Goal: Complete application form: Complete application form

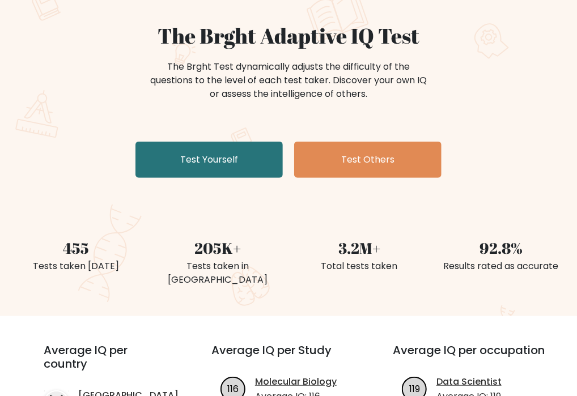
scroll to position [113, 0]
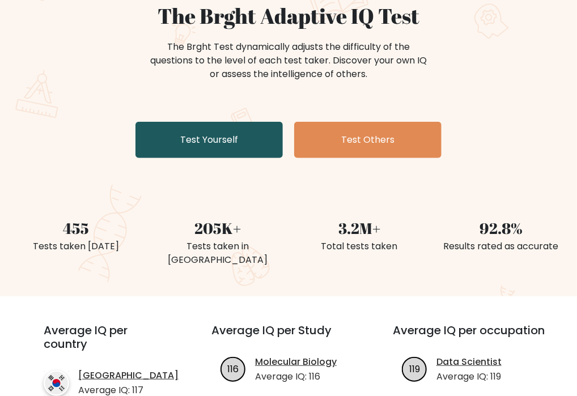
click at [207, 144] on link "Test Yourself" at bounding box center [208, 140] width 147 height 36
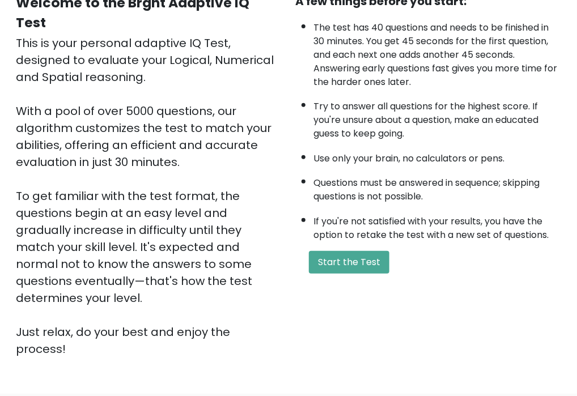
scroll to position [170, 0]
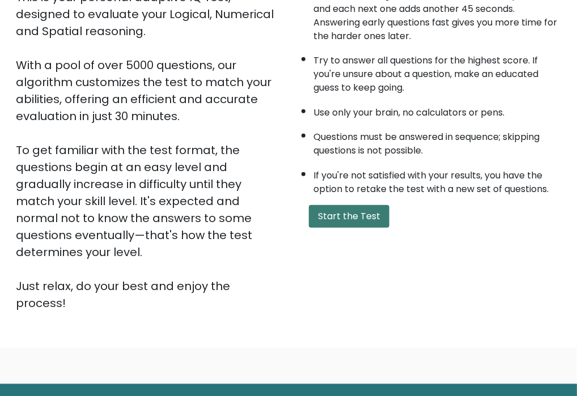
click at [343, 215] on button "Start the Test" at bounding box center [349, 216] width 80 height 23
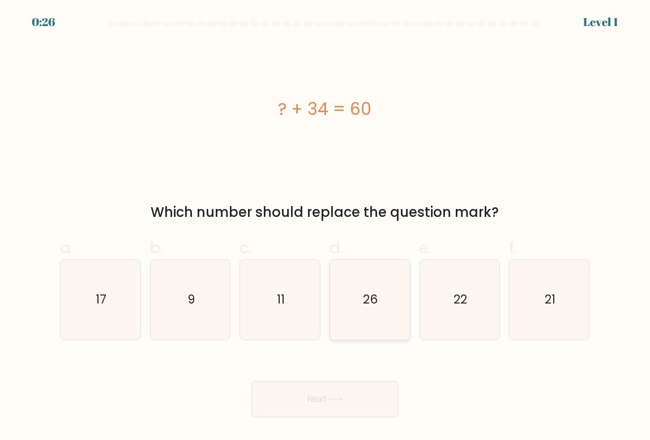
click at [365, 297] on text "26" at bounding box center [371, 300] width 15 height 16
click at [326, 228] on input "d. 26" at bounding box center [325, 223] width 1 height 7
radio input "true"
click at [334, 395] on icon at bounding box center [335, 400] width 15 height 6
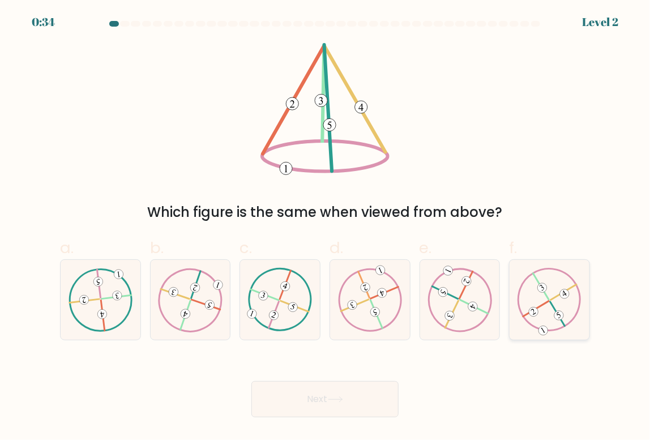
drag, startPoint x: 529, startPoint y: 304, endPoint x: 510, endPoint y: 304, distance: 18.7
click at [528, 303] on icon at bounding box center [550, 299] width 64 height 63
click at [326, 228] on input "f." at bounding box center [325, 223] width 1 height 7
radio input "true"
click at [339, 395] on icon at bounding box center [335, 400] width 15 height 6
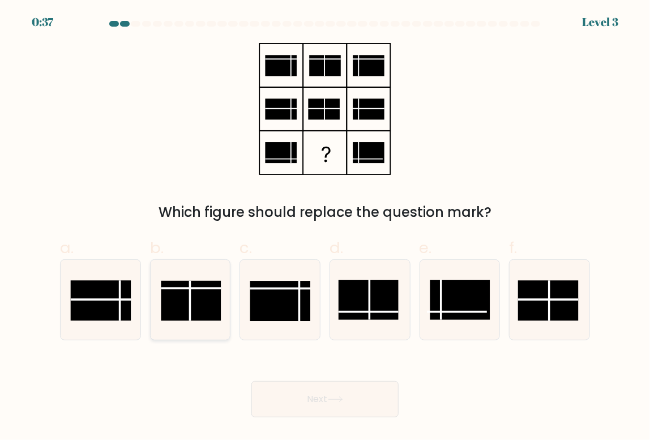
click at [198, 304] on rect at bounding box center [191, 301] width 60 height 40
click at [325, 228] on input "b." at bounding box center [325, 223] width 1 height 7
radio input "true"
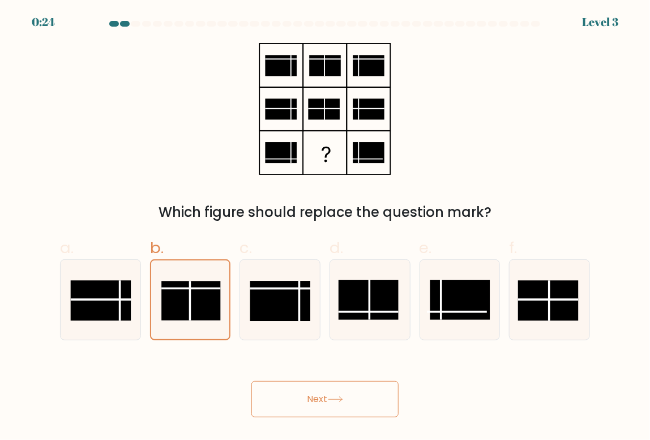
drag, startPoint x: 304, startPoint y: 393, endPoint x: 316, endPoint y: 383, distance: 15.7
click at [304, 394] on button "Next" at bounding box center [325, 399] width 147 height 36
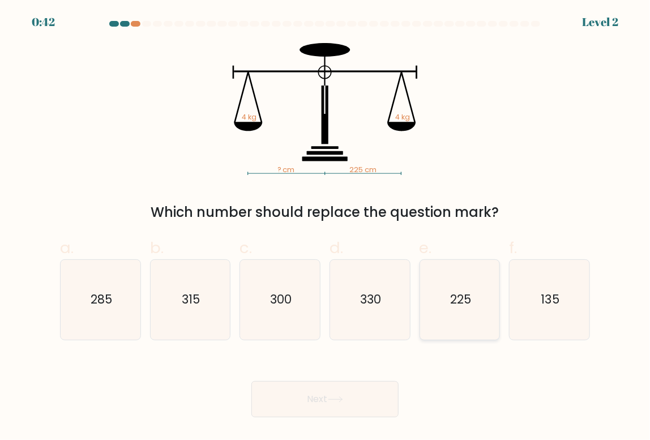
click at [443, 291] on icon "225" at bounding box center [459, 299] width 79 height 79
click at [326, 228] on input "e. 225" at bounding box center [325, 223] width 1 height 7
radio input "true"
click at [308, 395] on button "Next" at bounding box center [325, 399] width 147 height 36
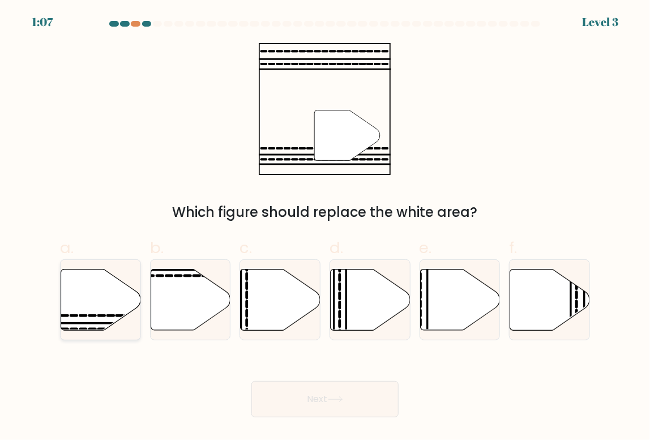
click at [97, 303] on icon at bounding box center [101, 299] width 80 height 61
click at [325, 228] on input "a." at bounding box center [325, 223] width 1 height 7
radio input "true"
click at [329, 395] on button "Next" at bounding box center [325, 399] width 147 height 36
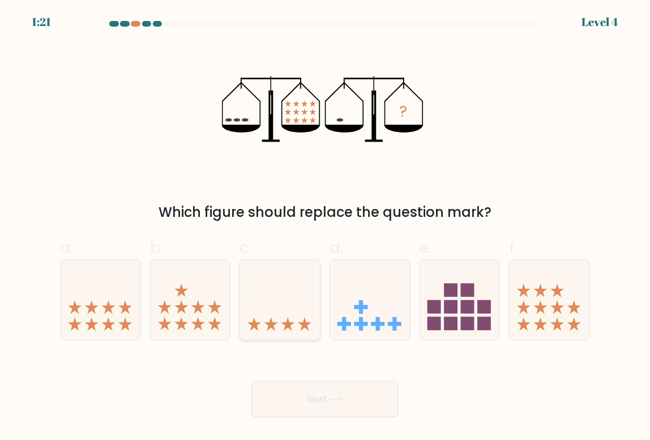
click at [287, 305] on icon at bounding box center [280, 300] width 80 height 66
click at [325, 228] on input "c." at bounding box center [325, 223] width 1 height 7
radio input "true"
click at [346, 395] on button "Next" at bounding box center [325, 399] width 147 height 36
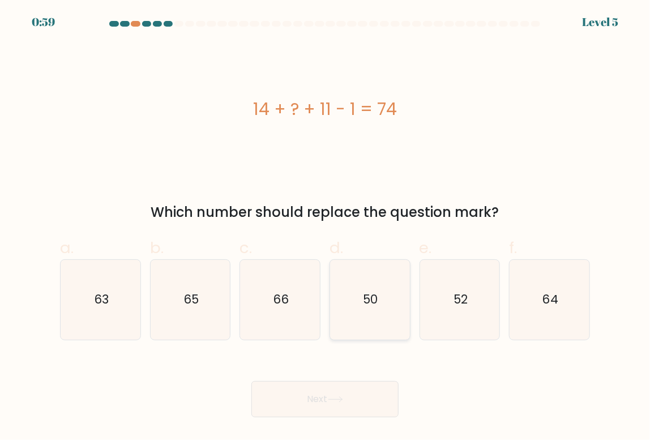
click at [372, 298] on text "50" at bounding box center [371, 300] width 15 height 16
click at [326, 228] on input "d. 50" at bounding box center [325, 223] width 1 height 7
radio input "true"
click at [342, 395] on icon at bounding box center [335, 400] width 15 height 6
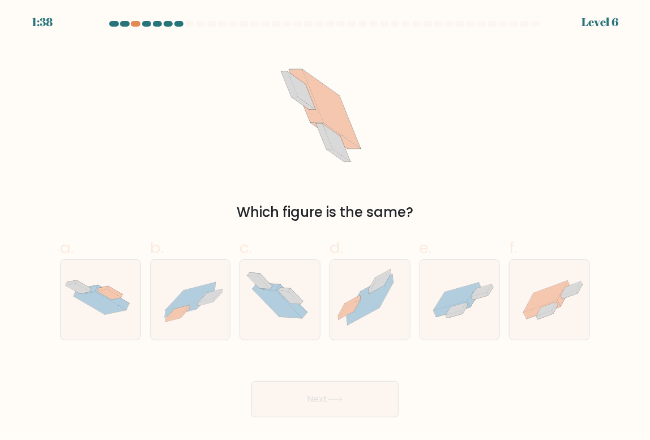
click at [74, 147] on div "Which figure is the same?" at bounding box center [325, 133] width 544 height 180
click at [560, 289] on icon at bounding box center [546, 297] width 44 height 32
click at [326, 228] on input "f." at bounding box center [325, 223] width 1 height 7
radio input "true"
click at [310, 395] on button "Next" at bounding box center [325, 399] width 147 height 36
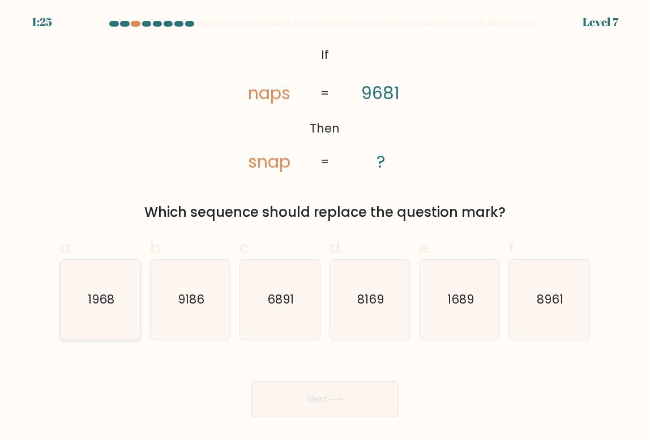
click at [117, 301] on icon "1968" at bounding box center [100, 299] width 79 height 79
click at [325, 228] on input "a. 1968" at bounding box center [325, 223] width 1 height 7
radio input "true"
click at [298, 395] on button "Next" at bounding box center [325, 399] width 147 height 36
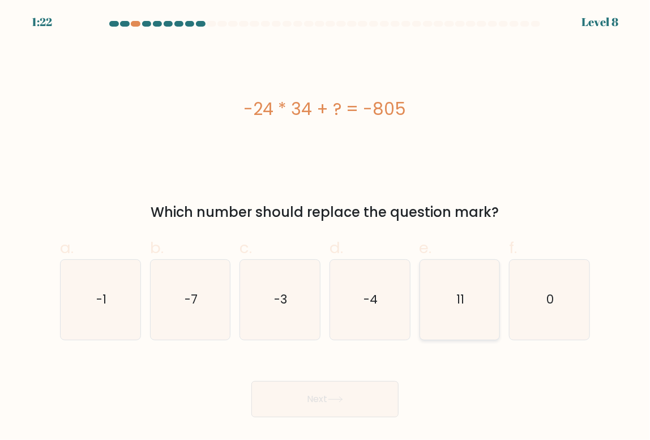
drag, startPoint x: 464, startPoint y: 300, endPoint x: 426, endPoint y: 301, distance: 38.0
click at [462, 300] on icon "11" at bounding box center [459, 299] width 79 height 79
click at [310, 395] on button "Next" at bounding box center [325, 399] width 147 height 36
click at [497, 369] on div "Next" at bounding box center [325, 385] width 544 height 63
click at [445, 294] on icon "11" at bounding box center [459, 299] width 79 height 79
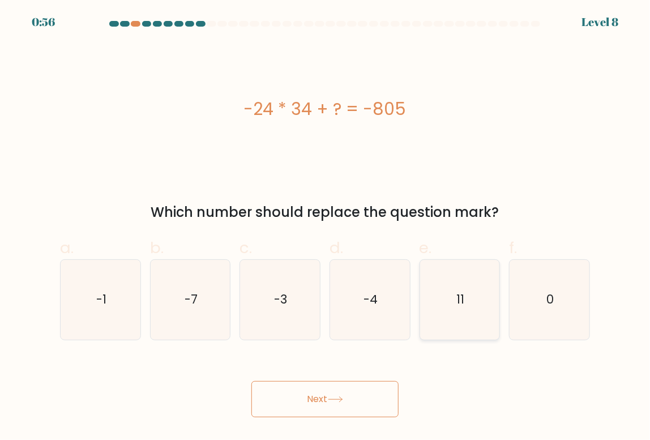
click at [326, 228] on input "e. 11" at bounding box center [325, 223] width 1 height 7
radio input "true"
click at [341, 395] on icon at bounding box center [335, 400] width 15 height 6
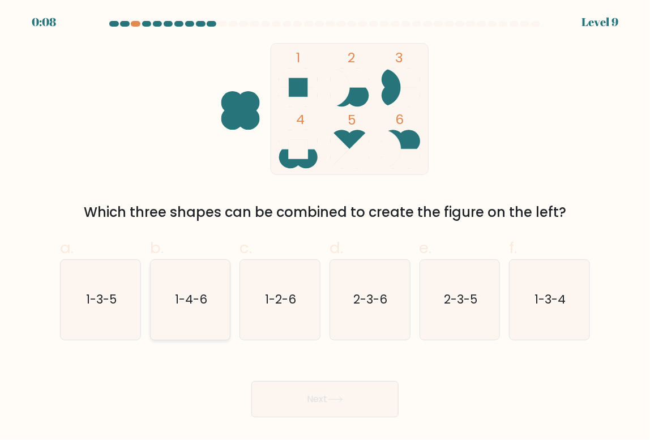
click at [188, 308] on text "1-4-6" at bounding box center [191, 300] width 32 height 16
click at [325, 228] on input "b. 1-4-6" at bounding box center [325, 223] width 1 height 7
radio input "true"
click at [315, 394] on button "Next" at bounding box center [325, 399] width 147 height 36
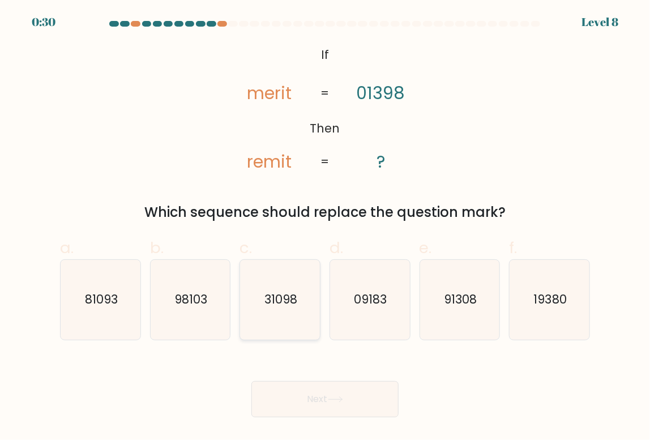
click at [282, 286] on icon "31098" at bounding box center [279, 299] width 79 height 79
click at [325, 228] on input "c. 31098" at bounding box center [325, 223] width 1 height 7
radio input "true"
click at [338, 395] on icon at bounding box center [335, 400] width 15 height 6
